Goal: Find specific page/section: Find specific page/section

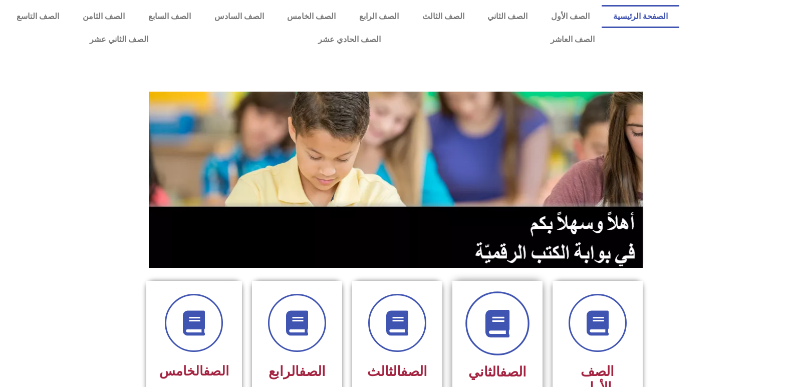
click at [524, 321] on span at bounding box center [497, 323] width 64 height 64
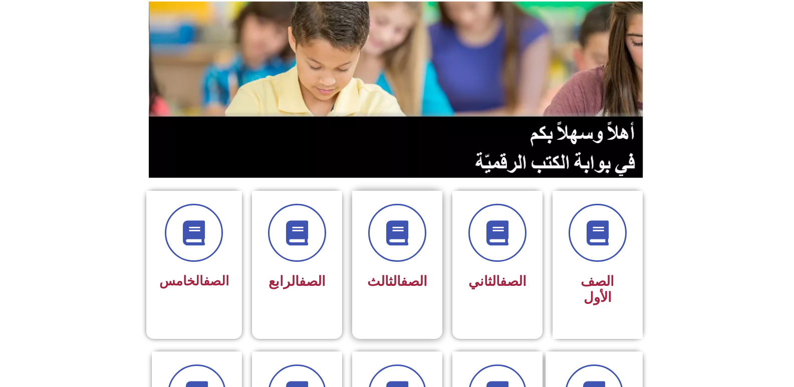
scroll to position [200, 0]
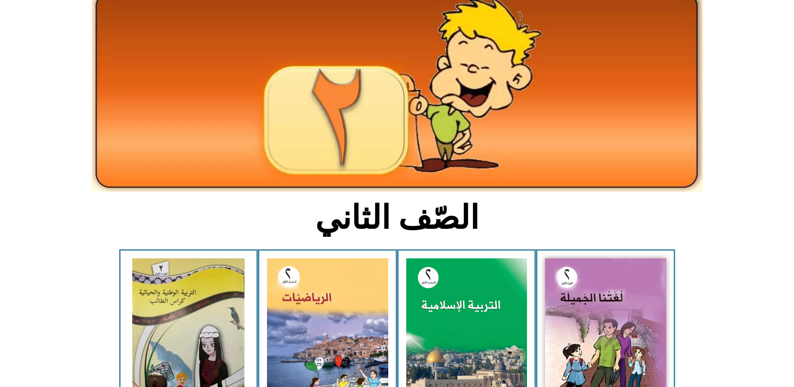
scroll to position [200, 0]
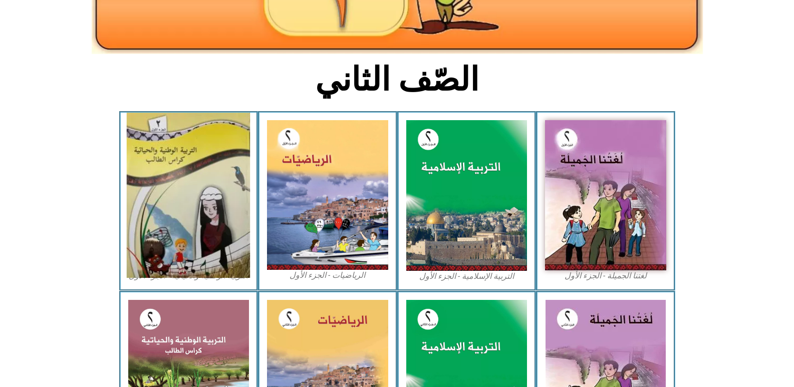
click at [178, 167] on img at bounding box center [188, 195] width 123 height 165
click at [197, 198] on img at bounding box center [188, 195] width 123 height 165
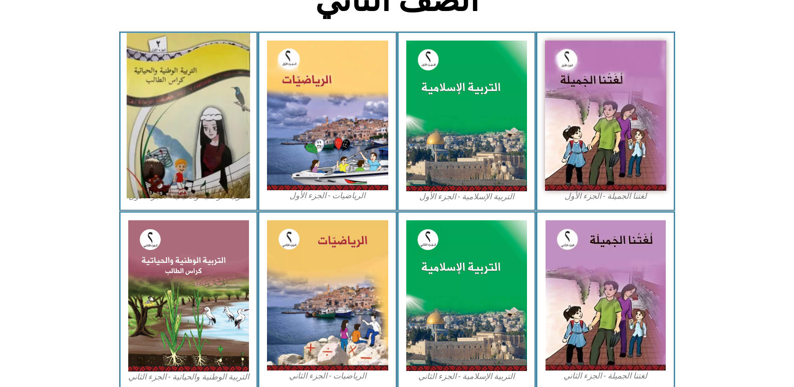
scroll to position [284, 0]
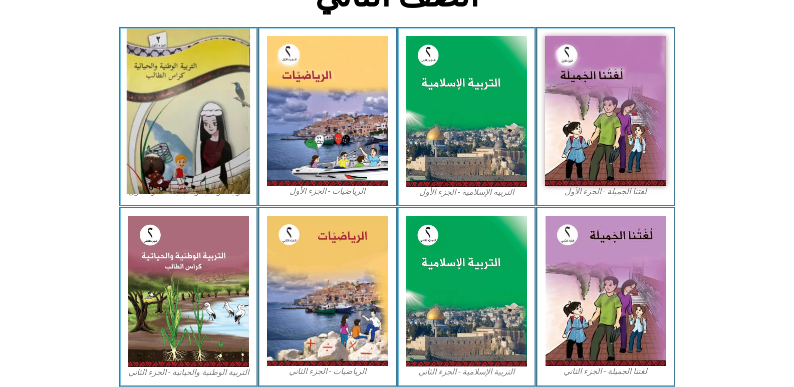
click at [198, 128] on img at bounding box center [188, 111] width 123 height 165
click at [201, 192] on img at bounding box center [188, 111] width 123 height 165
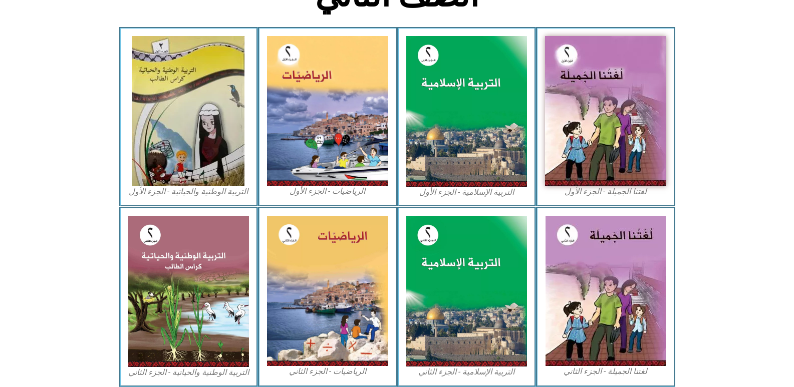
click at [228, 192] on figcaption "التربية الوطنية والحياتية - الجزء الأول​" at bounding box center [188, 191] width 121 height 11
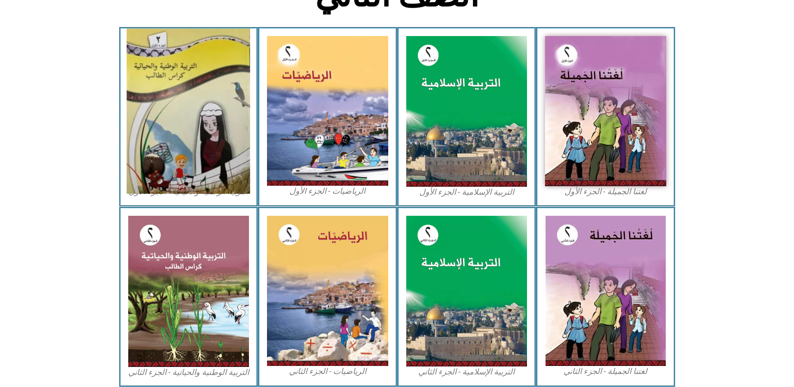
click at [198, 136] on img at bounding box center [188, 111] width 123 height 165
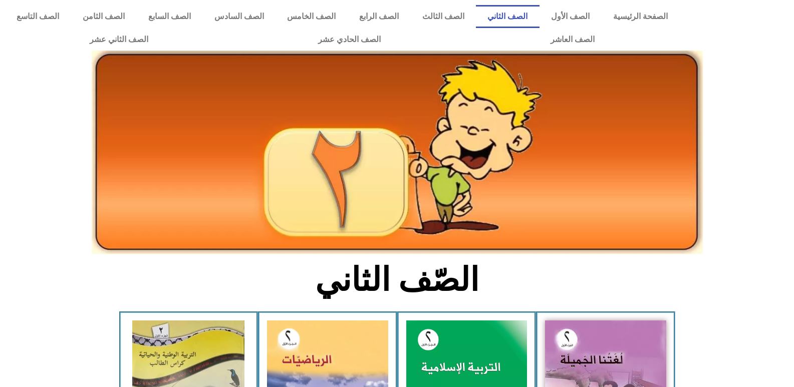
scroll to position [284, 0]
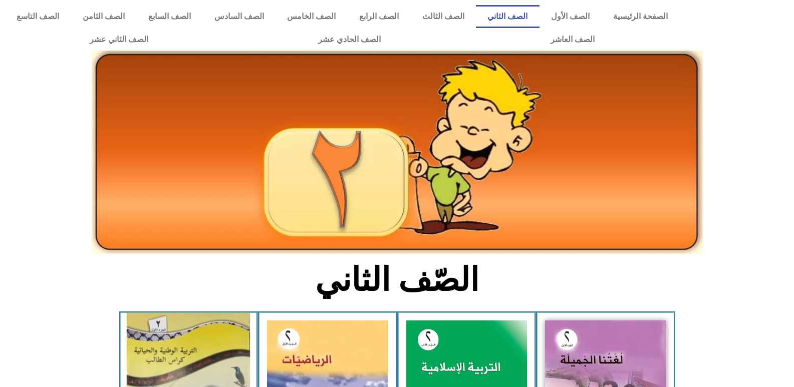
scroll to position [284, 0]
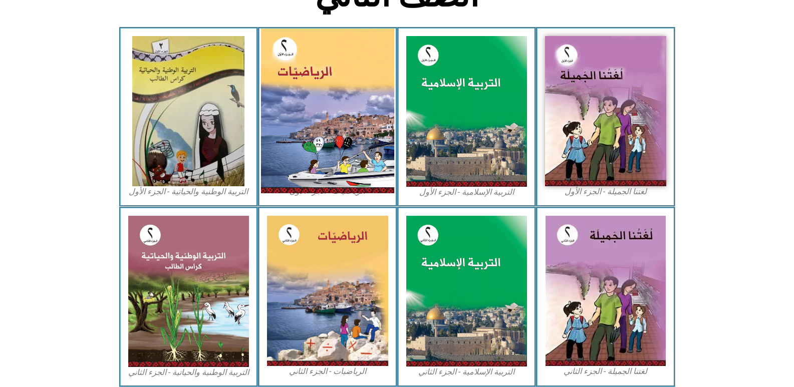
click at [317, 68] on img at bounding box center [327, 111] width 133 height 165
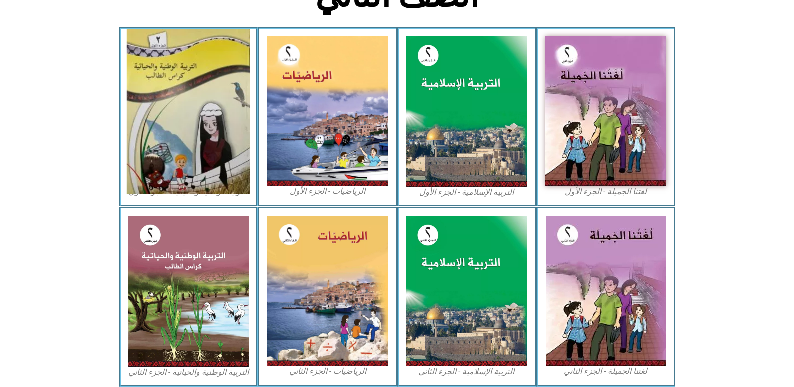
click at [182, 114] on img at bounding box center [188, 111] width 123 height 165
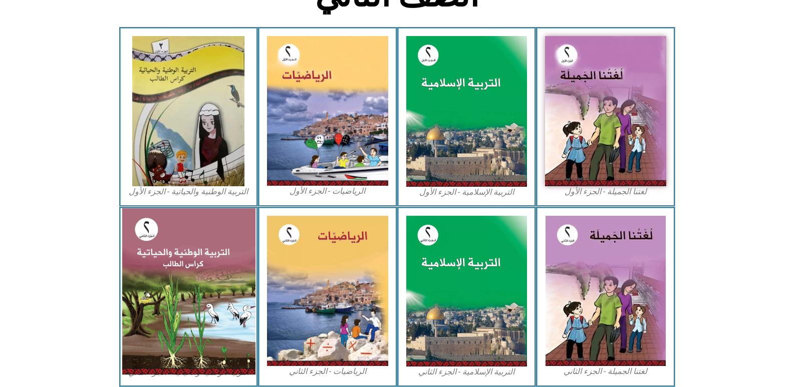
click at [192, 284] on img at bounding box center [188, 291] width 133 height 166
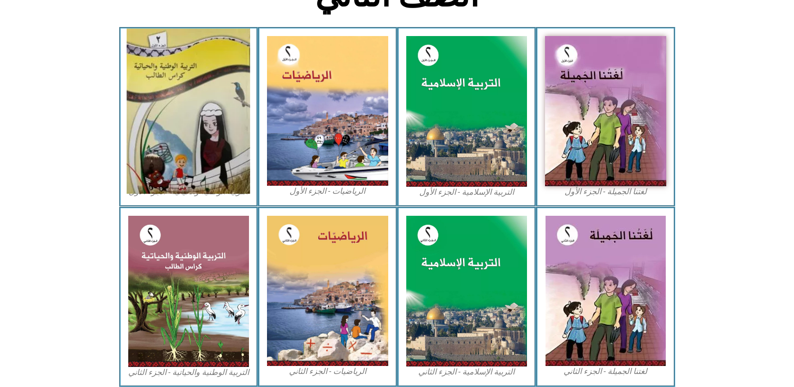
click at [193, 139] on img at bounding box center [188, 111] width 123 height 165
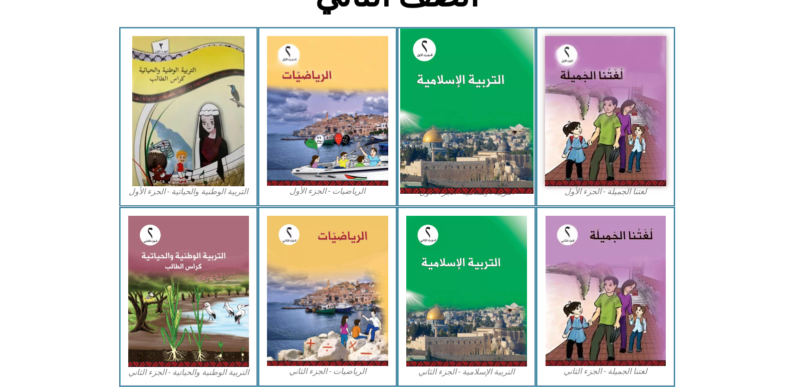
click at [415, 74] on img at bounding box center [466, 112] width 133 height 166
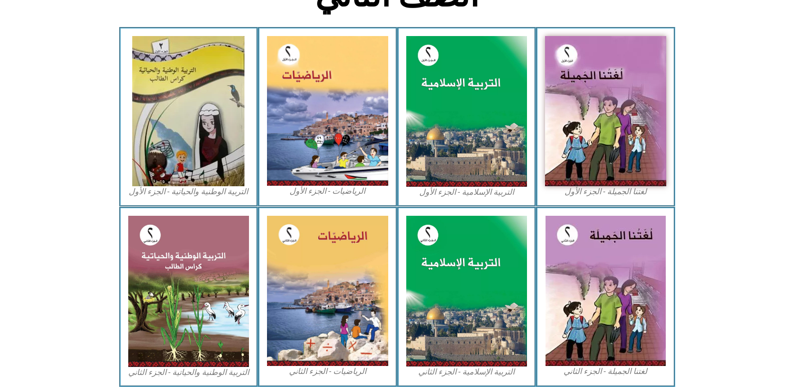
click at [258, 86] on div "الرياضيات - الجزء الأول​" at bounding box center [327, 117] width 139 height 180
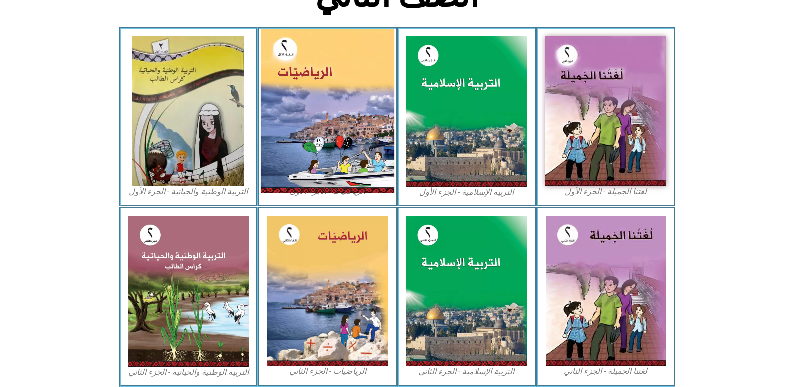
click at [308, 86] on img at bounding box center [327, 111] width 133 height 165
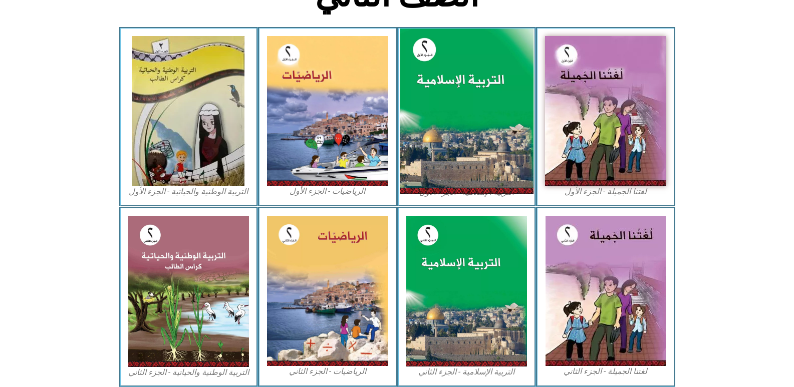
click at [407, 132] on img at bounding box center [466, 112] width 133 height 166
click at [525, 87] on img at bounding box center [466, 112] width 133 height 166
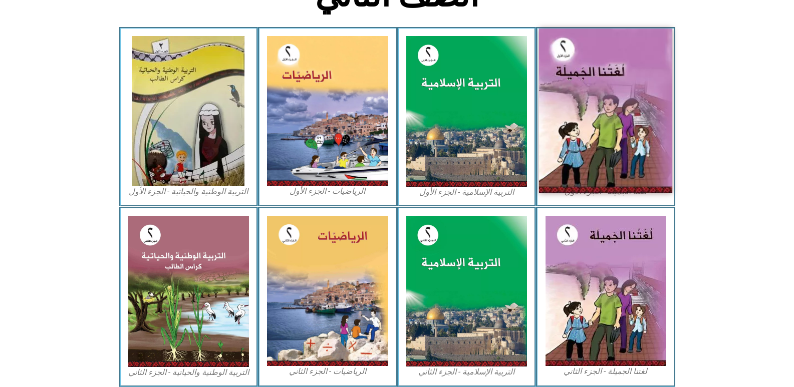
click at [554, 83] on img at bounding box center [605, 111] width 133 height 165
click at [566, 81] on img at bounding box center [605, 111] width 133 height 165
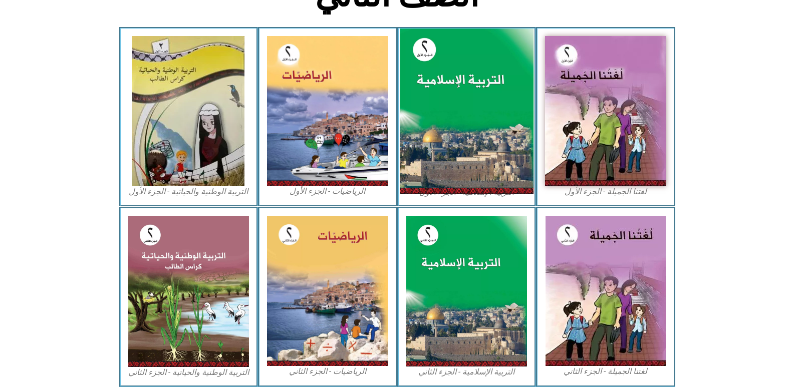
click at [474, 81] on img at bounding box center [466, 112] width 133 height 166
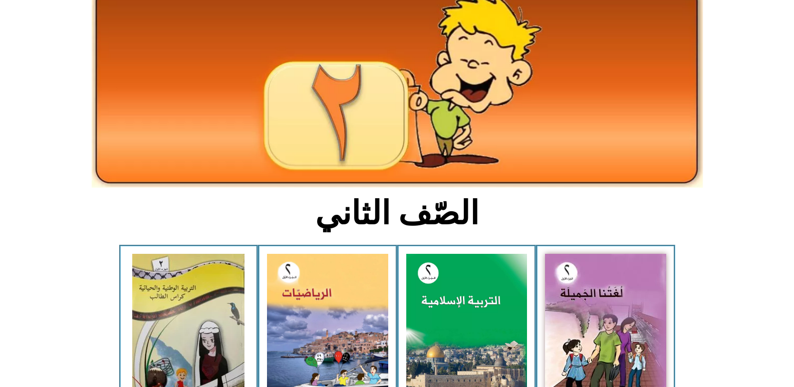
scroll to position [0, 0]
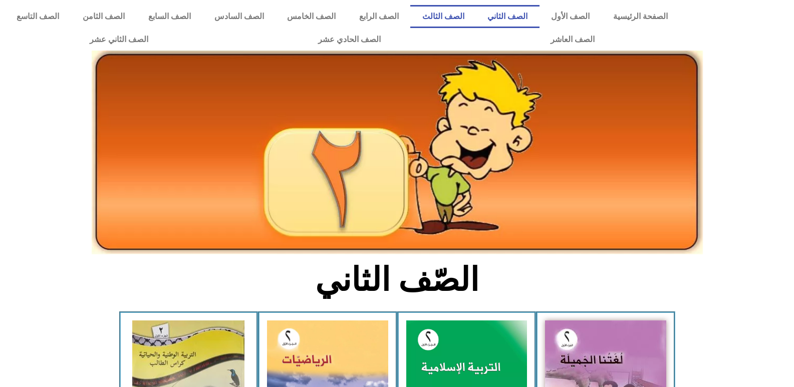
click at [476, 21] on link "الصف الثالث" at bounding box center [443, 16] width 66 height 23
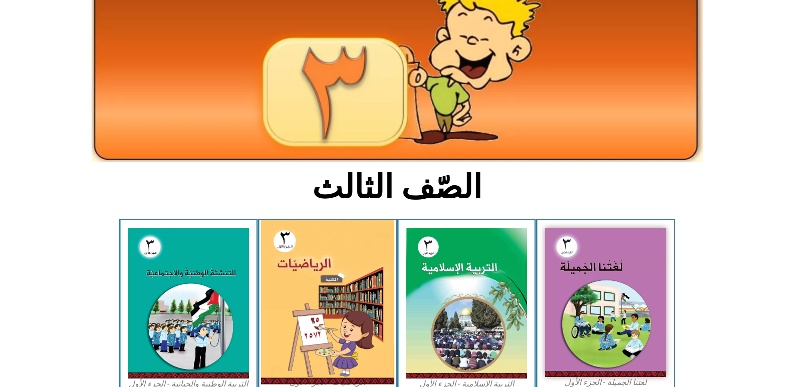
scroll to position [250, 0]
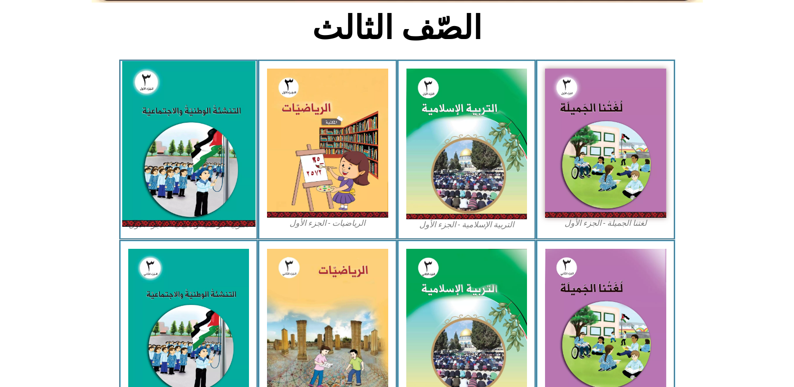
click at [237, 115] on img at bounding box center [188, 144] width 133 height 166
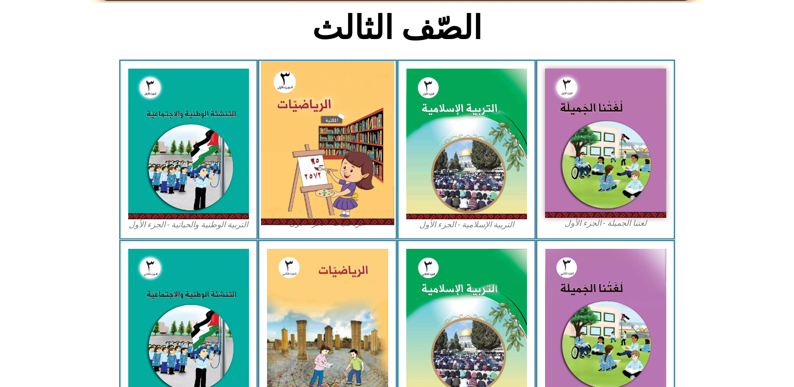
click at [348, 74] on img at bounding box center [327, 143] width 133 height 164
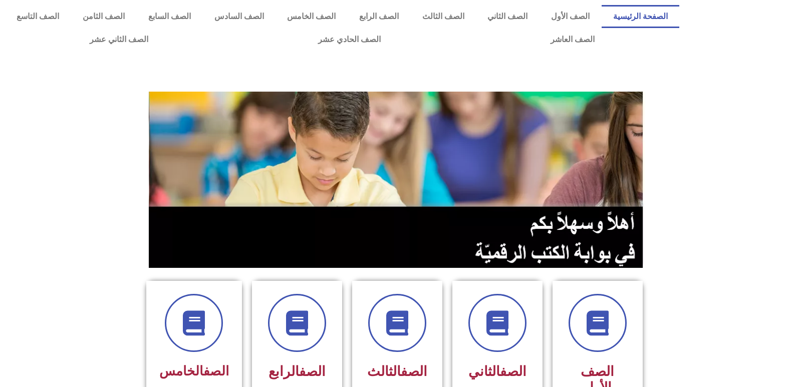
scroll to position [200, 0]
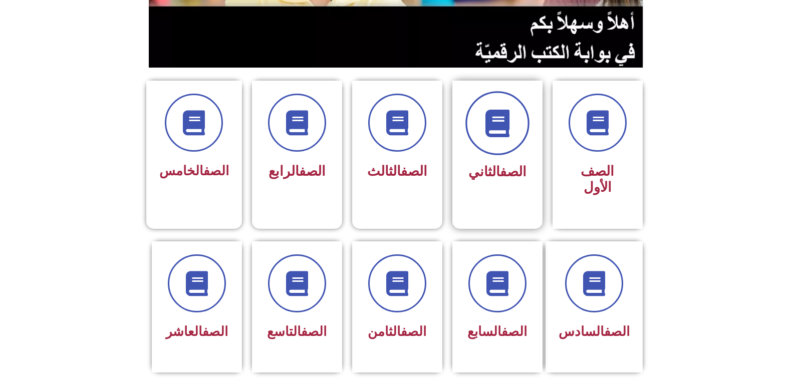
click at [508, 106] on span at bounding box center [497, 123] width 64 height 64
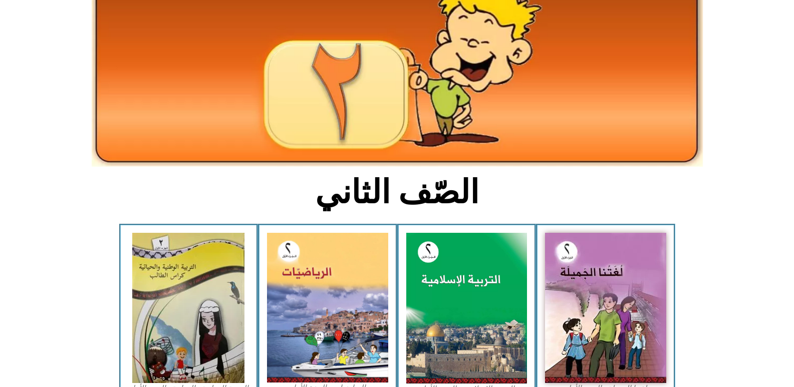
scroll to position [150, 0]
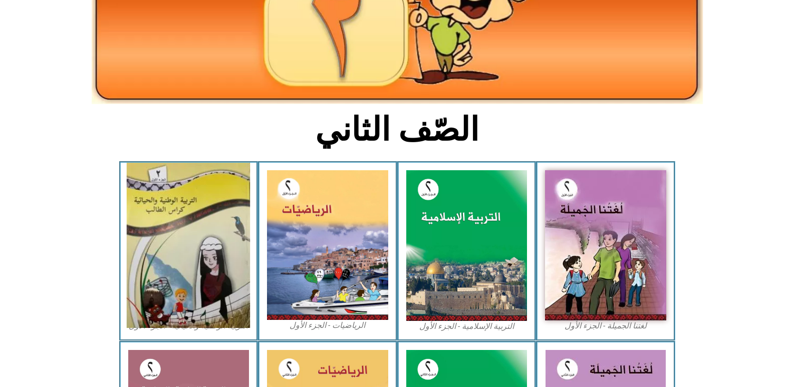
click at [157, 185] on img at bounding box center [188, 245] width 123 height 165
click at [187, 261] on img at bounding box center [188, 245] width 123 height 165
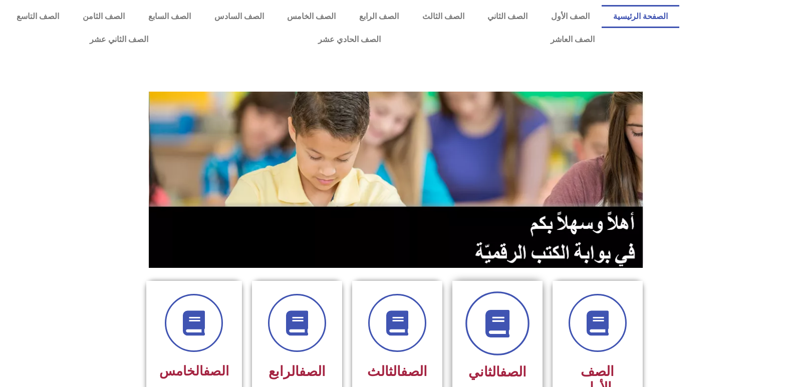
click at [496, 321] on icon at bounding box center [497, 324] width 28 height 28
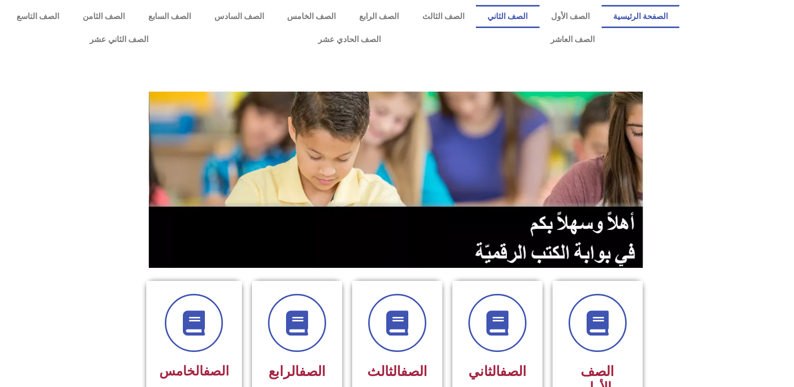
click at [515, 12] on link "الصف الثاني" at bounding box center [508, 16] width 64 height 23
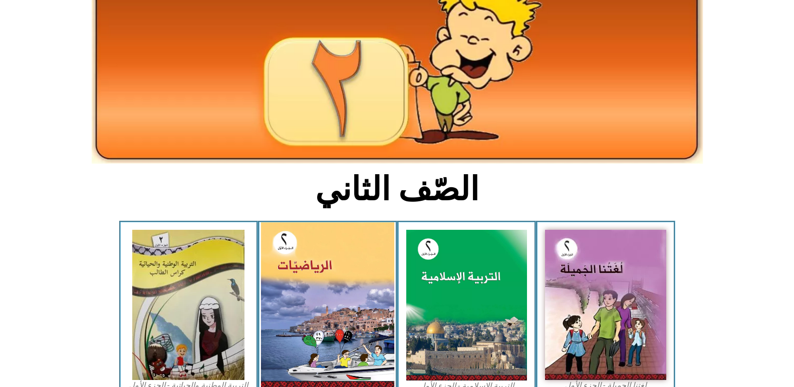
scroll to position [200, 0]
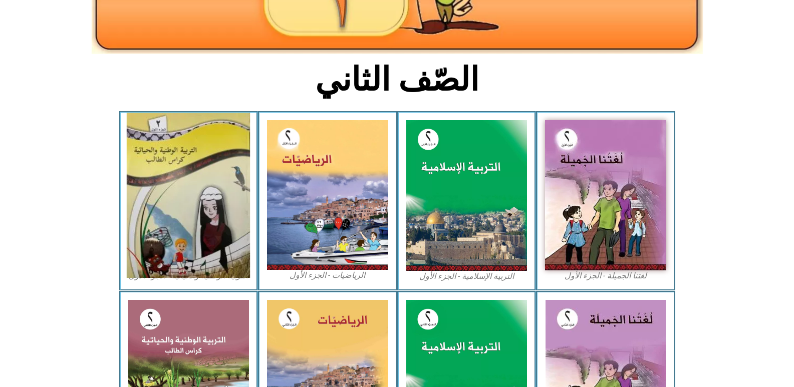
click at [200, 182] on img at bounding box center [188, 195] width 123 height 165
